Goal: Task Accomplishment & Management: Manage account settings

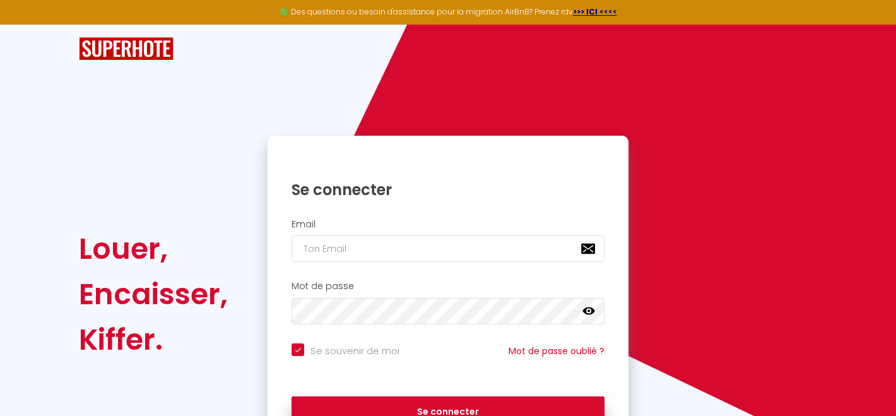
checkbox input "true"
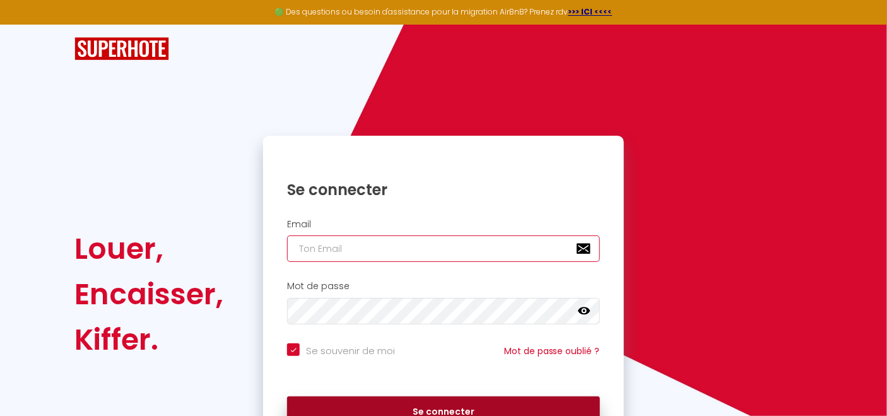
type input "[PERSON_NAME][EMAIL_ADDRESS][DOMAIN_NAME]"
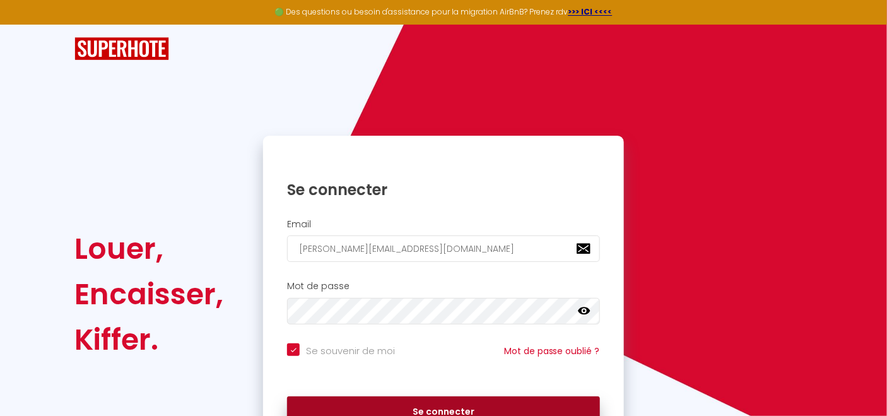
click at [436, 406] on button "Se connecter" at bounding box center [443, 412] width 313 height 32
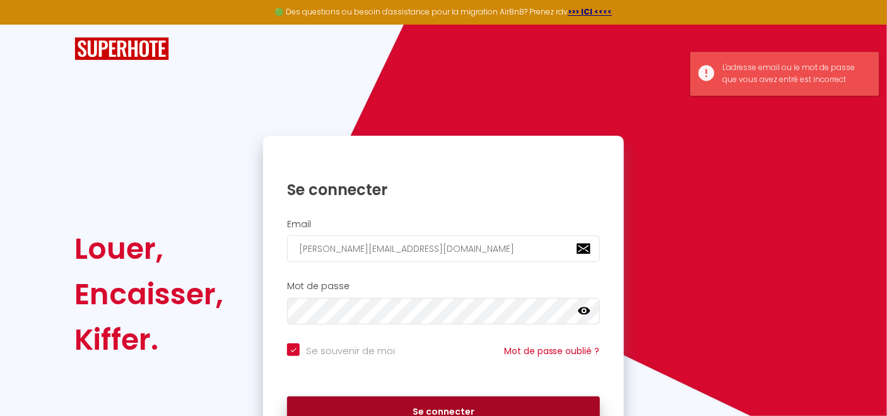
click at [436, 406] on button "Se connecter" at bounding box center [443, 412] width 313 height 32
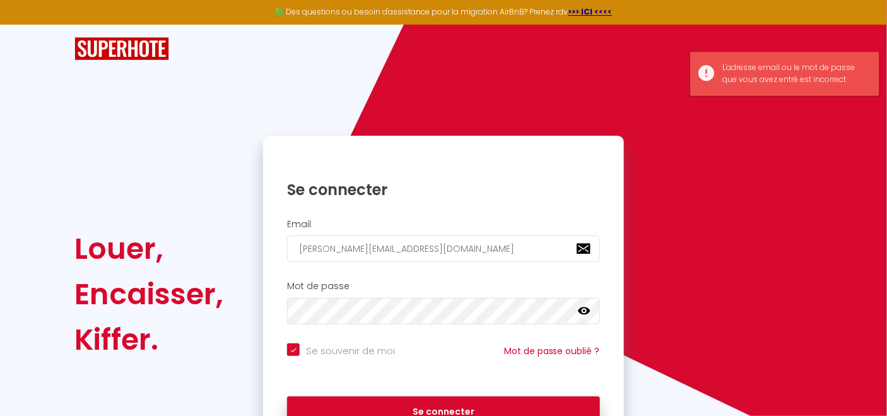
click at [585, 312] on icon at bounding box center [584, 311] width 13 height 13
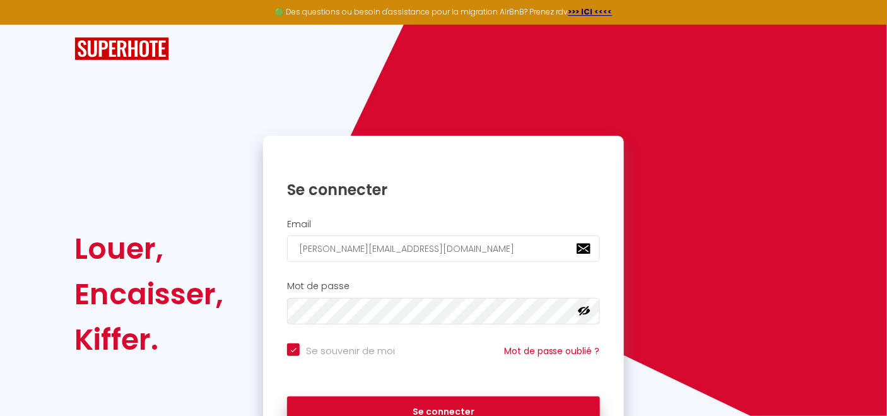
click at [586, 310] on icon at bounding box center [584, 311] width 13 height 13
click at [585, 310] on icon at bounding box center [584, 311] width 13 height 8
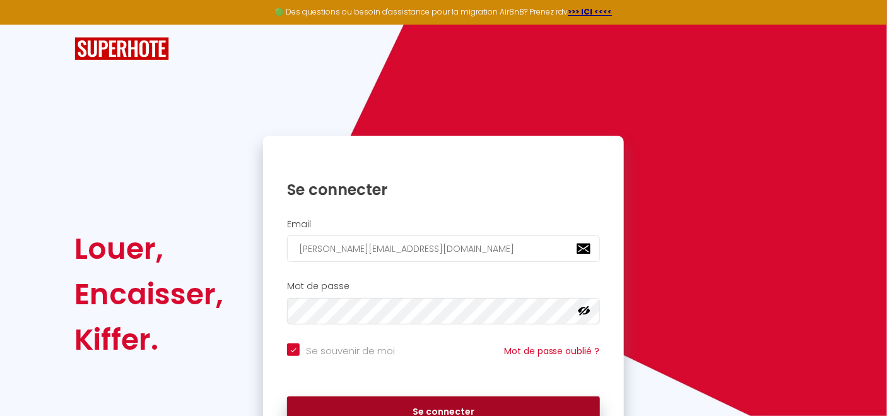
click at [500, 404] on button "Se connecter" at bounding box center [443, 412] width 313 height 32
click at [477, 406] on button "Se connecter" at bounding box center [443, 412] width 313 height 32
click at [412, 410] on button "Se connecter" at bounding box center [443, 412] width 313 height 32
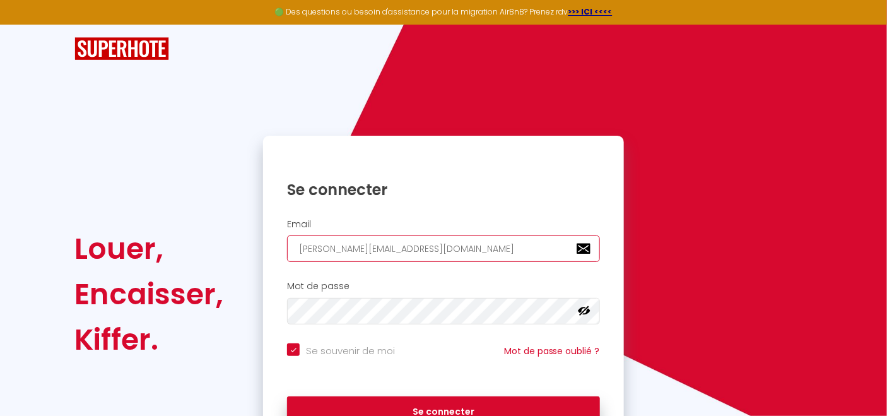
drag, startPoint x: 447, startPoint y: 247, endPoint x: 195, endPoint y: 236, distance: 251.9
click at [196, 236] on div "Louer, Encaisser, Kiffer. Se connecter Email [PERSON_NAME][EMAIL_ADDRESS][DOMAI…" at bounding box center [443, 294] width 754 height 317
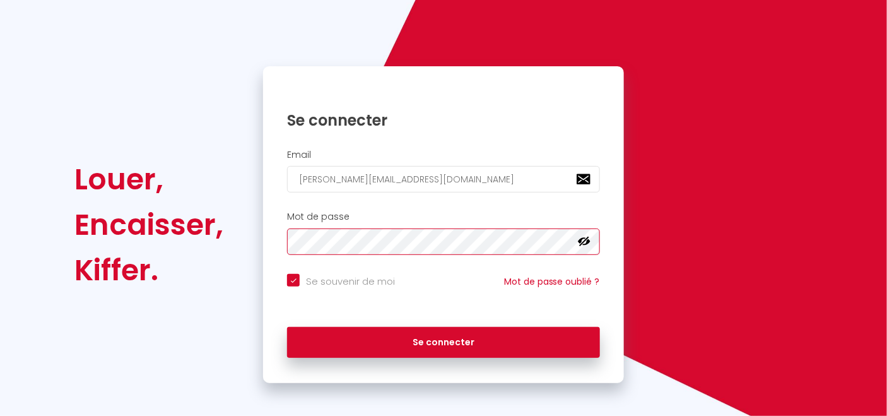
scroll to position [73, 0]
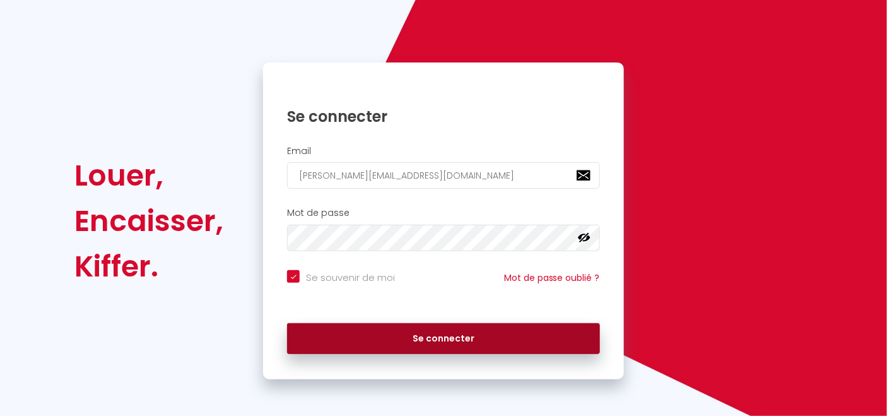
click at [441, 336] on button "Se connecter" at bounding box center [443, 339] width 313 height 32
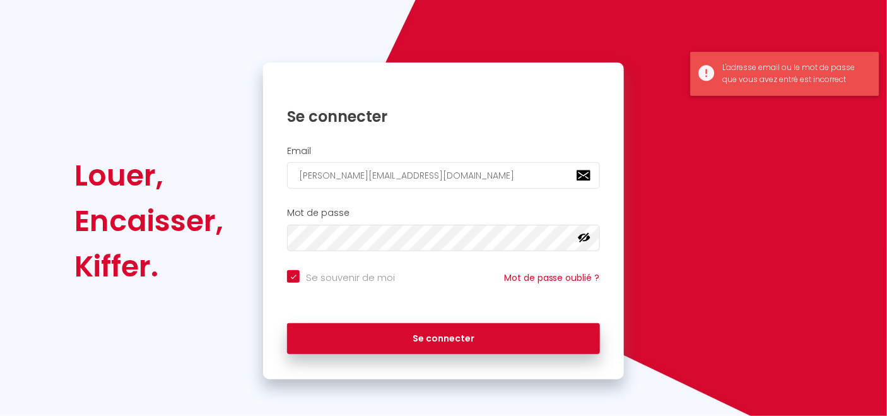
click at [702, 71] on div "L'adresse email ou le mot de passe que vous avez entré est incorrect" at bounding box center [784, 74] width 189 height 44
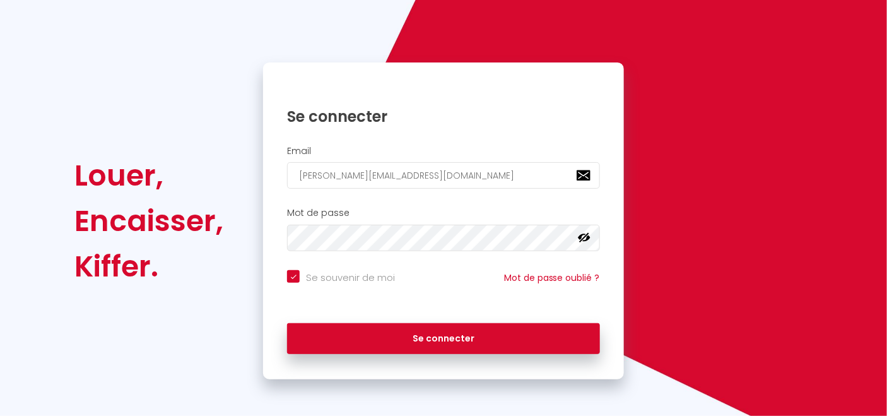
click at [582, 238] on icon at bounding box center [584, 237] width 13 height 13
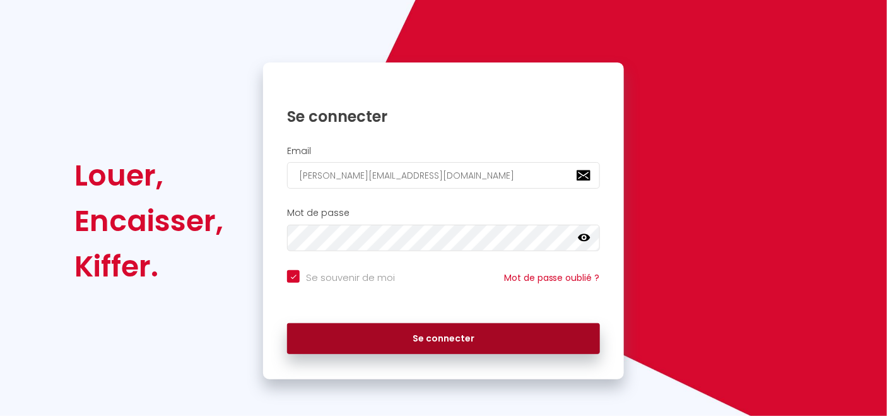
click at [390, 332] on button "Se connecter" at bounding box center [443, 339] width 313 height 32
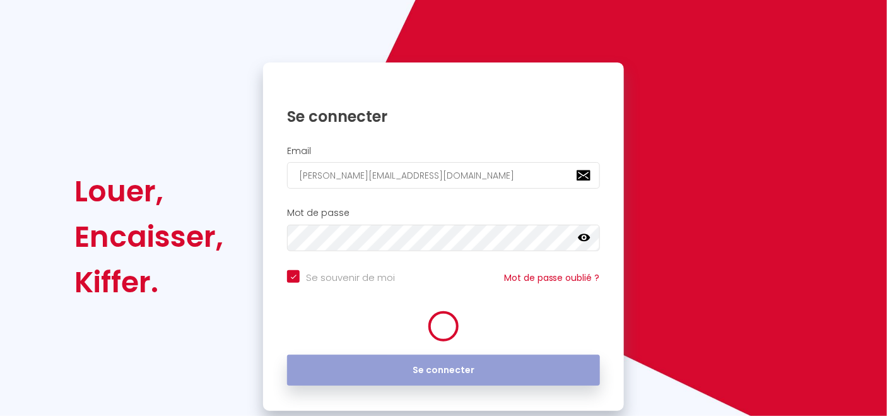
checkbox input "true"
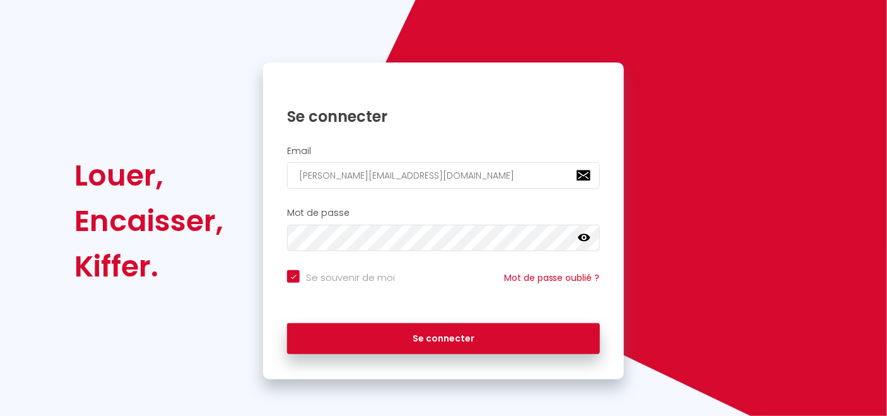
click at [582, 237] on icon at bounding box center [584, 237] width 13 height 13
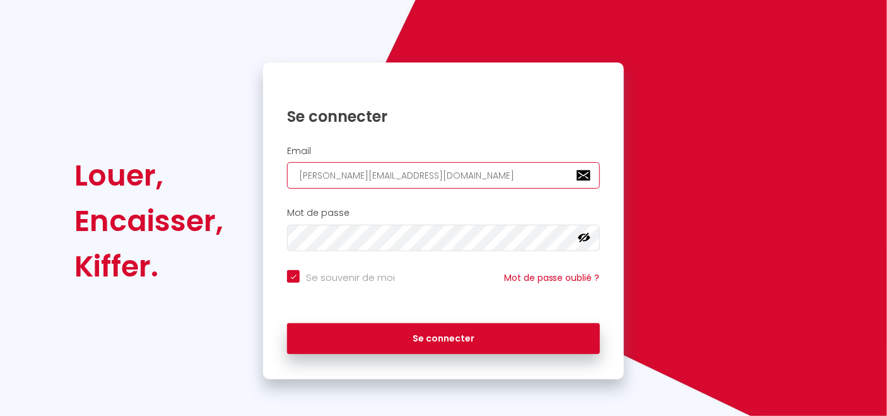
drag, startPoint x: 475, startPoint y: 170, endPoint x: 253, endPoint y: 189, distance: 222.8
click at [255, 189] on div "Se connecter Email [PERSON_NAME][EMAIL_ADDRESS][DOMAIN_NAME] Mot de passe false…" at bounding box center [443, 220] width 377 height 317
checkbox input "true"
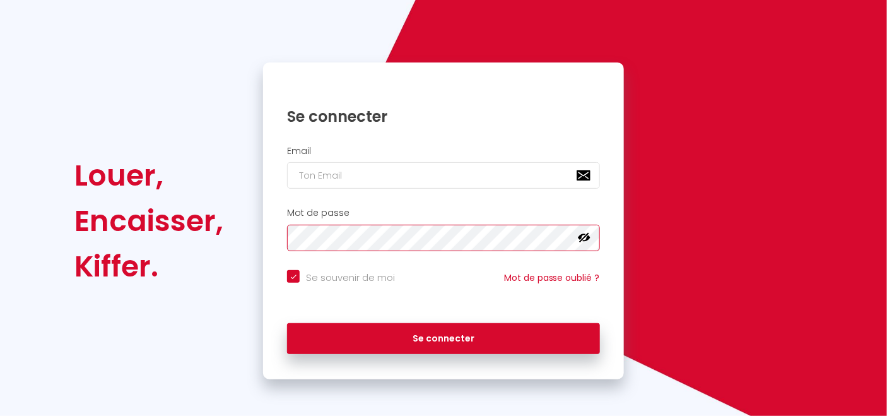
click at [173, 255] on div "Louer, Encaisser, Kiffer. Se connecter Email Mot de passe false Se souvenir de …" at bounding box center [443, 220] width 754 height 317
checkbox input "true"
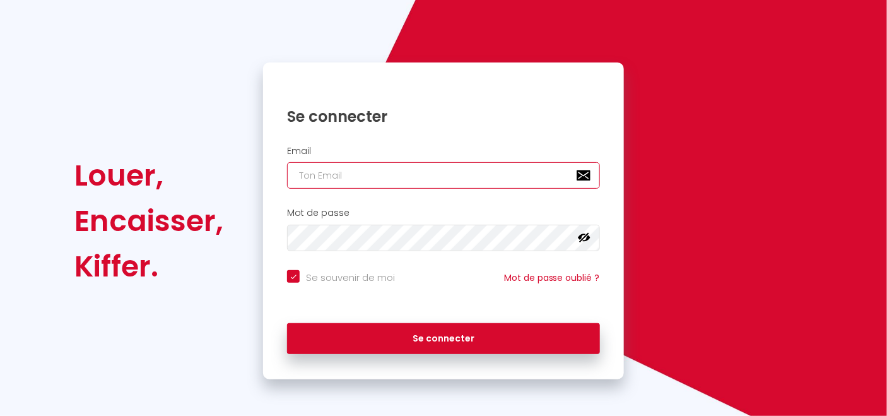
click at [301, 173] on input "email" at bounding box center [443, 175] width 313 height 26
type input "[PERSON_NAME][EMAIL_ADDRESS][DOMAIN_NAME]"
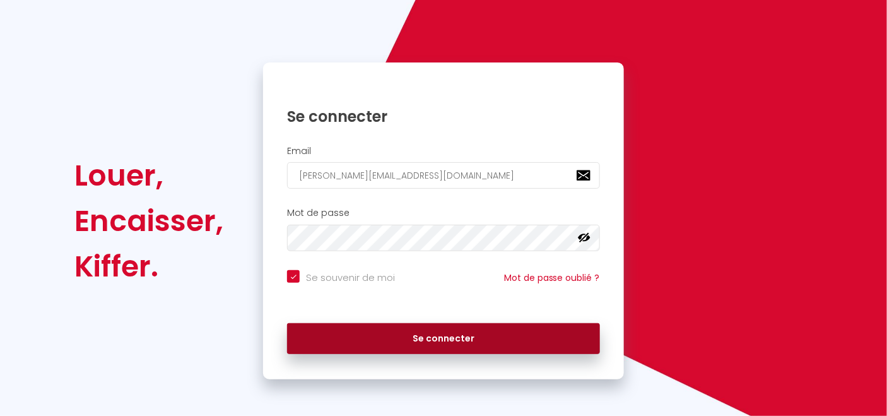
click at [466, 332] on button "Se connecter" at bounding box center [443, 339] width 313 height 32
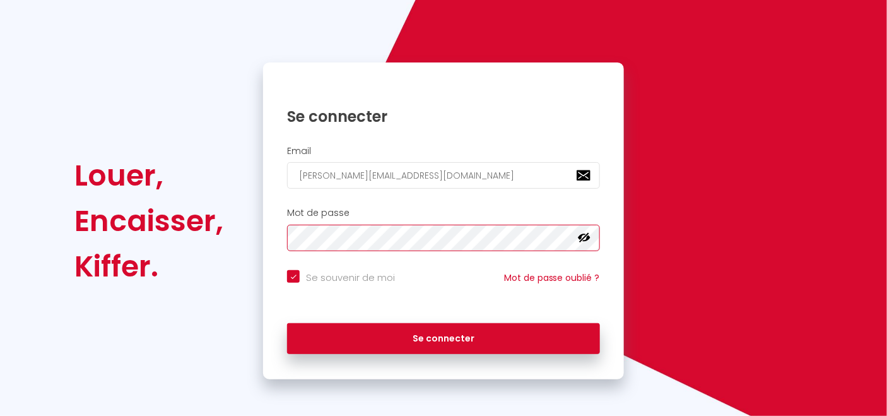
click at [279, 238] on div "Mot de passe false" at bounding box center [443, 230] width 344 height 44
click at [674, 166] on div "Louer, Encaisser, Kiffer. Se connecter Email [PERSON_NAME][EMAIL_ADDRESS][DOMAI…" at bounding box center [443, 220] width 754 height 317
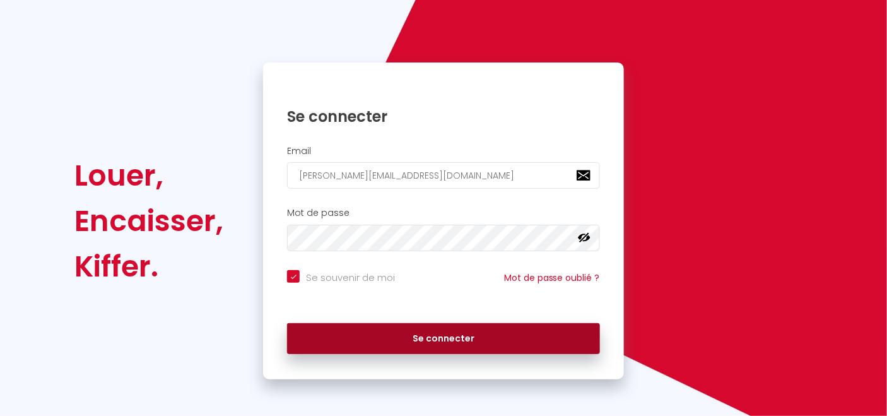
click at [475, 344] on button "Se connecter" at bounding box center [443, 339] width 313 height 32
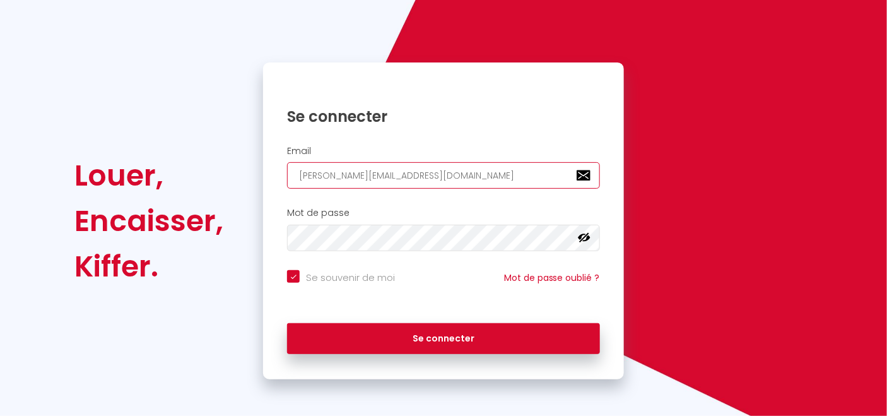
click at [467, 177] on input "[PERSON_NAME][EMAIL_ADDRESS][DOMAIN_NAME]" at bounding box center [443, 175] width 313 height 26
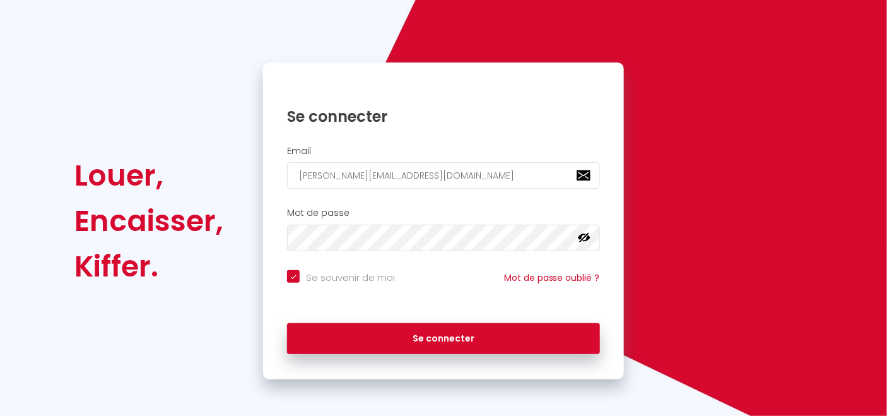
click at [552, 216] on h2 "Mot de passe" at bounding box center [443, 213] width 313 height 11
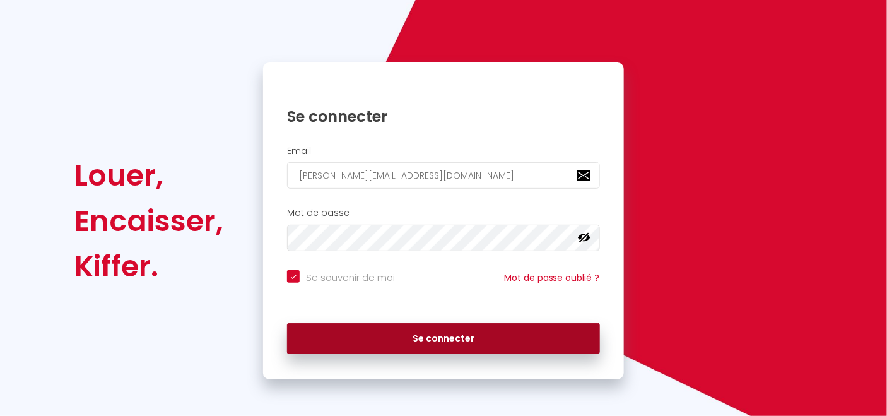
click at [430, 336] on button "Se connecter" at bounding box center [443, 339] width 313 height 32
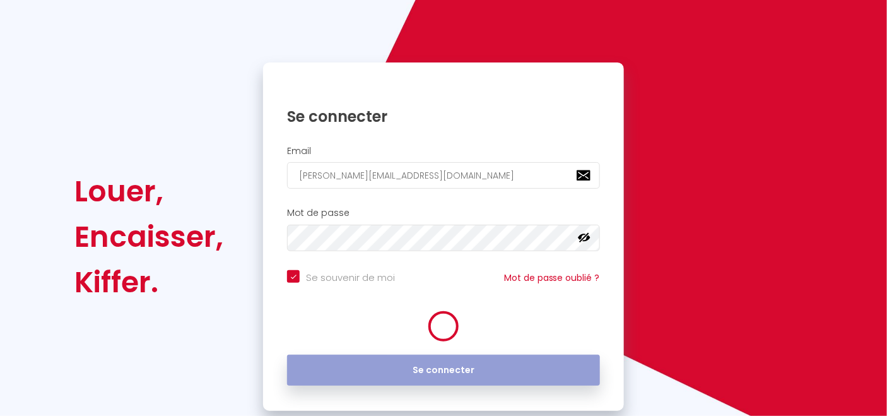
checkbox input "true"
